Goal: Transaction & Acquisition: Purchase product/service

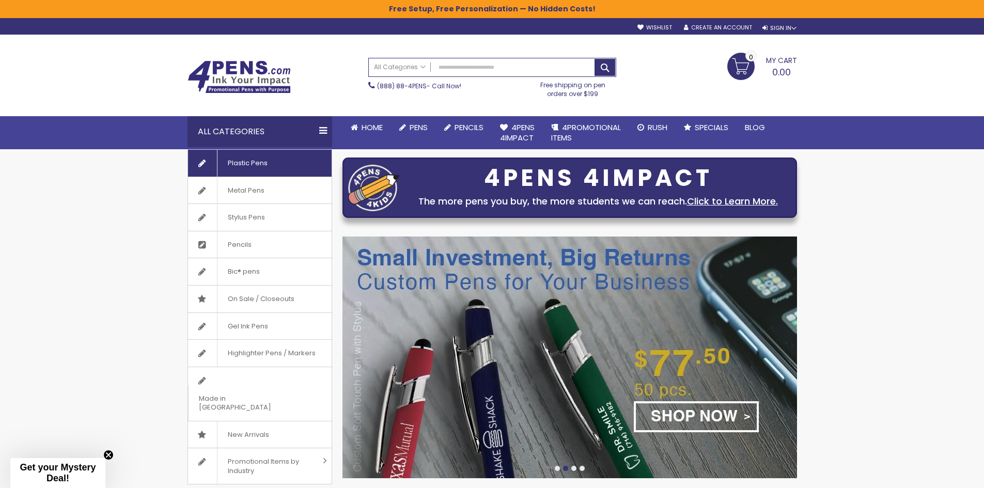
click at [284, 157] on link "Plastic Pens" at bounding box center [260, 163] width 144 height 27
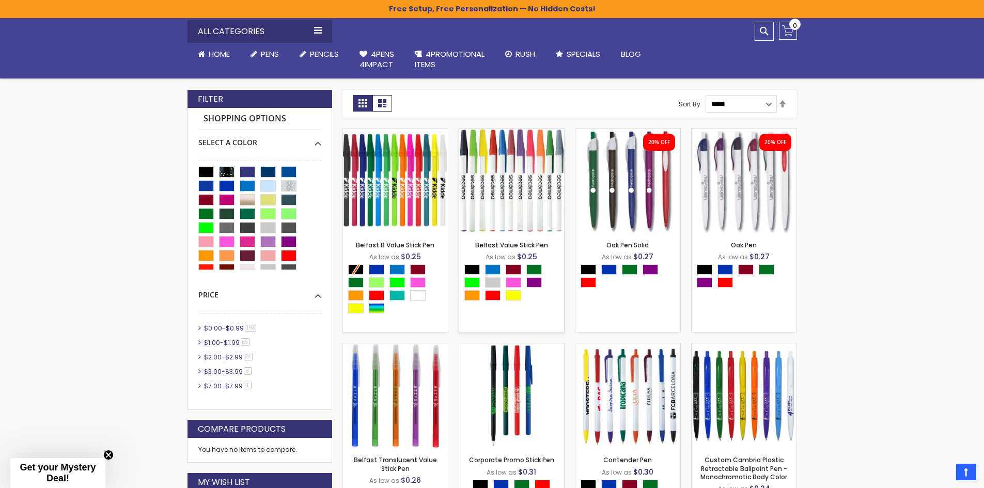
scroll to position [225, 0]
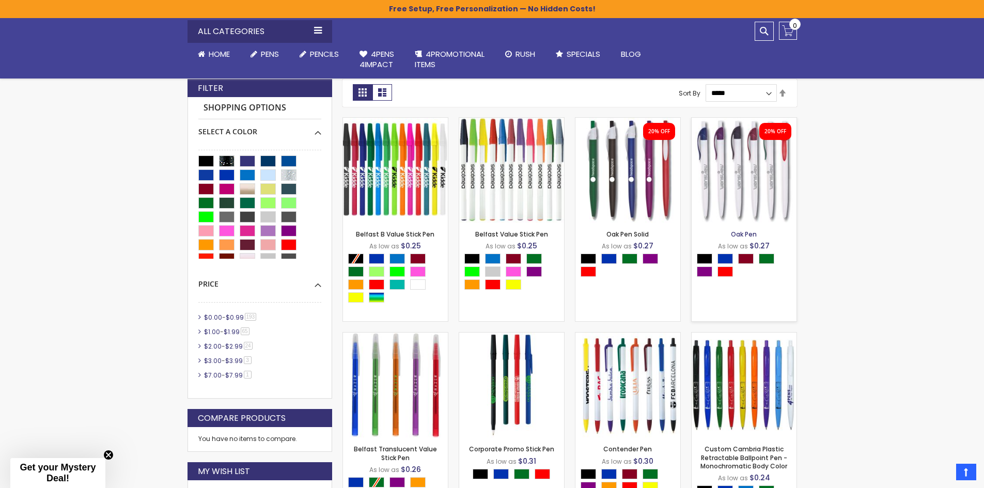
click at [735, 234] on link "Oak Pen" at bounding box center [744, 234] width 26 height 9
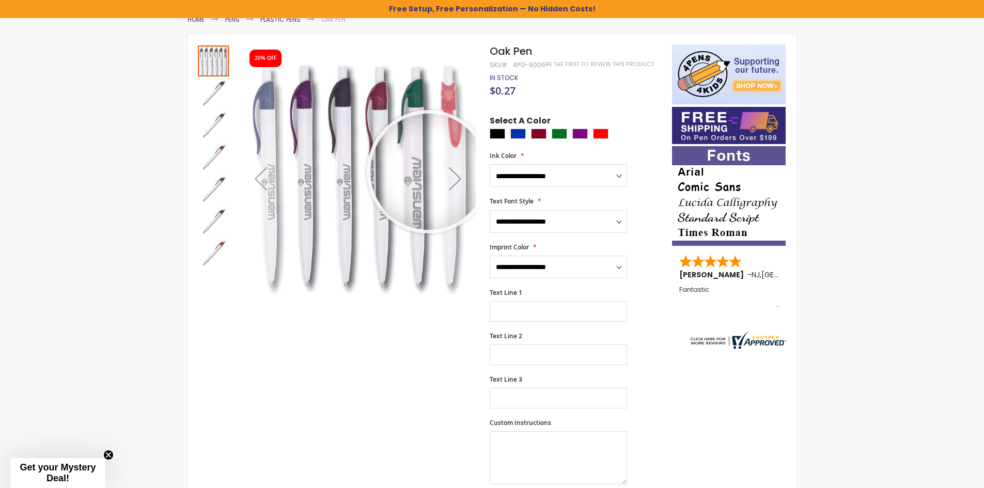
scroll to position [155, 0]
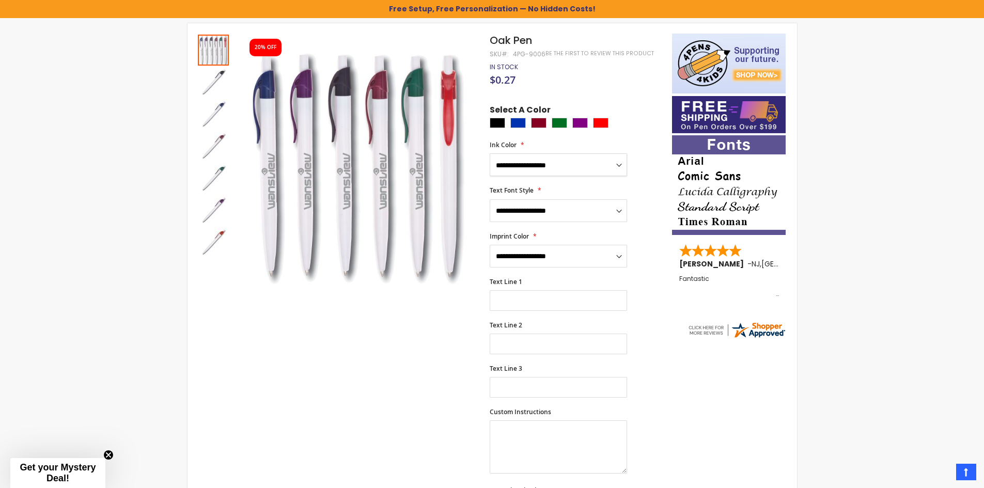
click at [572, 163] on select "**********" at bounding box center [558, 164] width 137 height 23
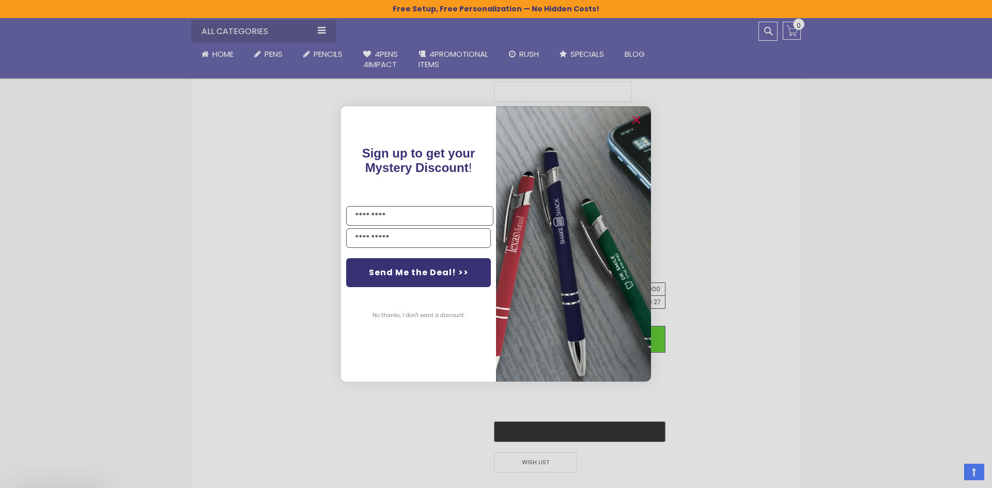
scroll to position [465, 0]
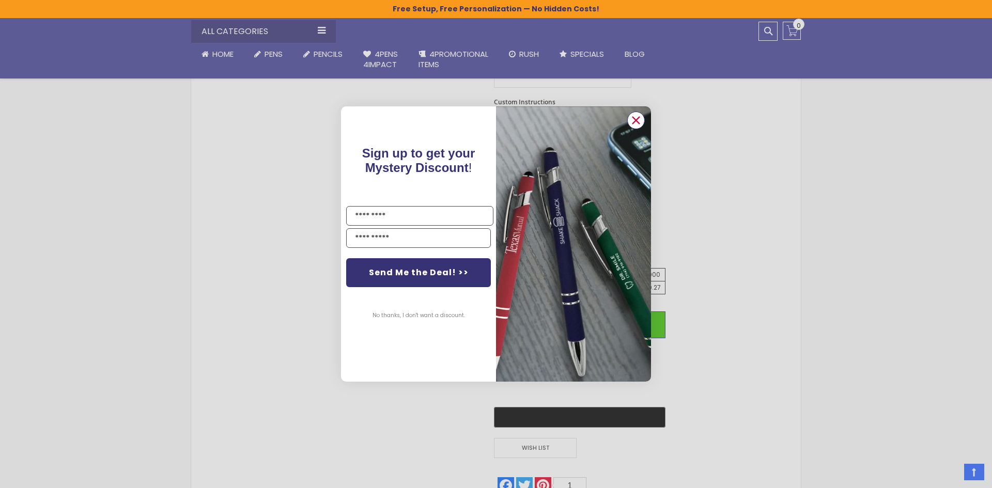
click at [631, 121] on circle "Close dialog" at bounding box center [636, 121] width 16 height 16
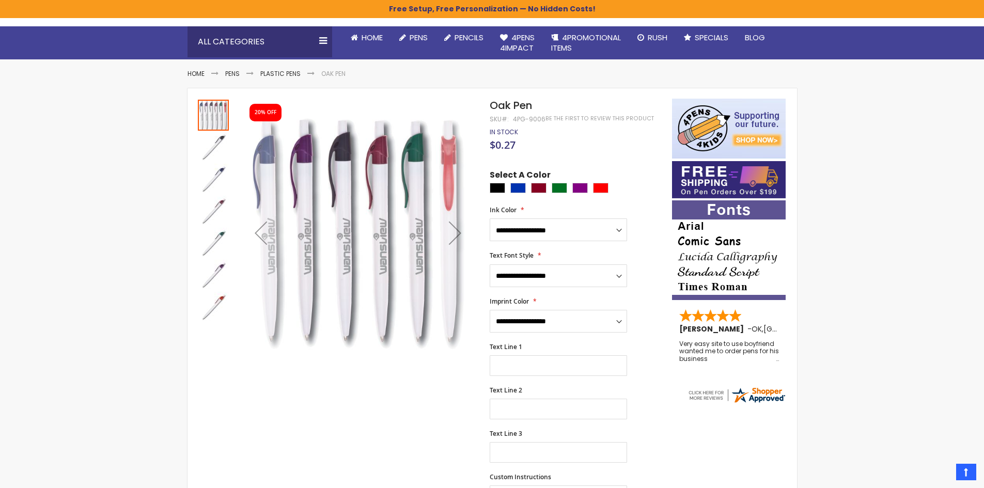
scroll to position [52, 0]
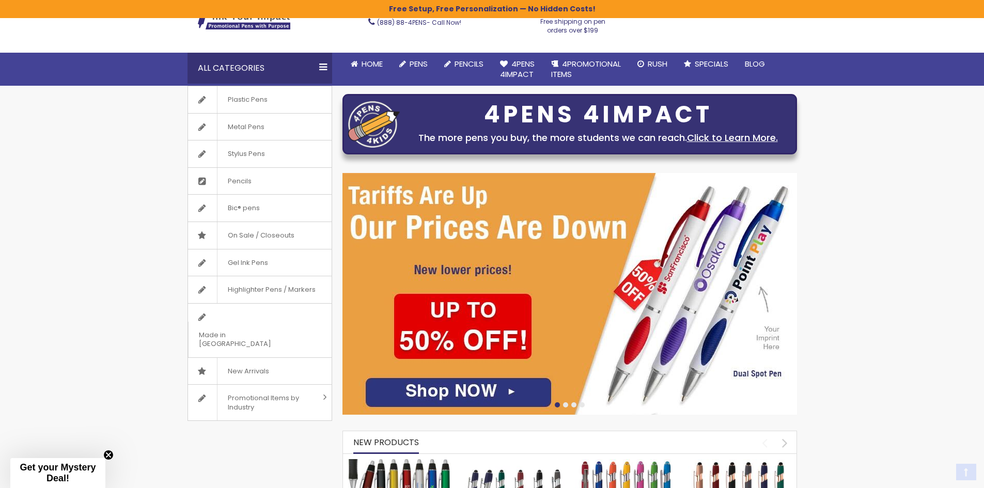
scroll to position [103, 0]
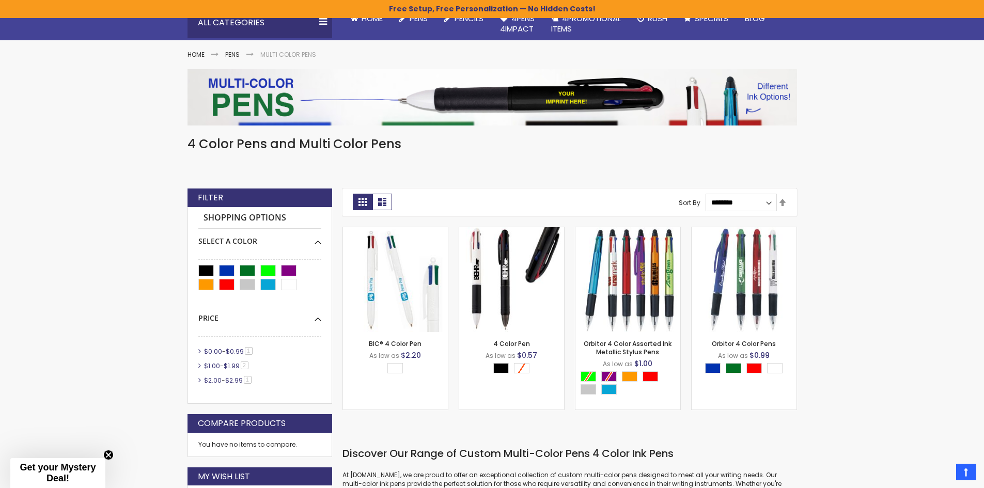
scroll to position [121, 0]
